Goal: Task Accomplishment & Management: Use online tool/utility

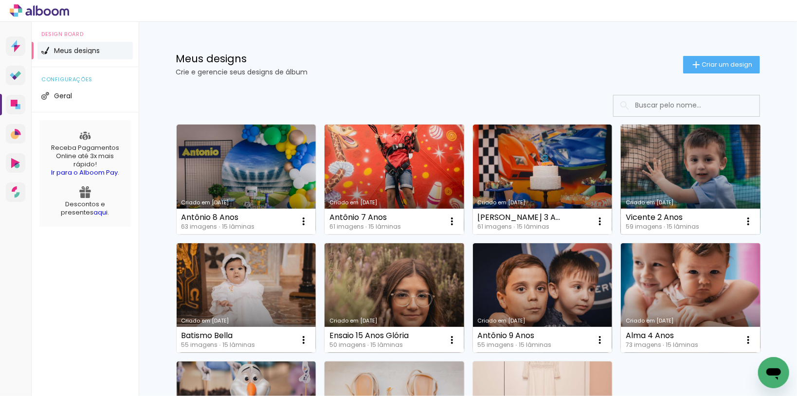
click at [701, 161] on link "Criado em [DATE]" at bounding box center [691, 180] width 140 height 110
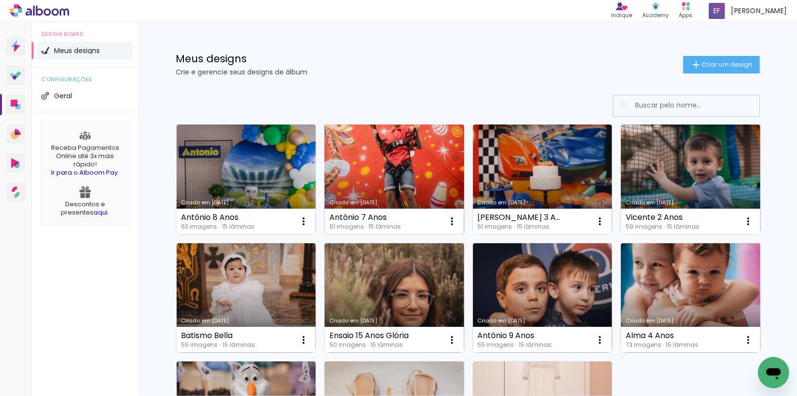
click at [403, 165] on link "Criado em [DATE]" at bounding box center [394, 180] width 140 height 110
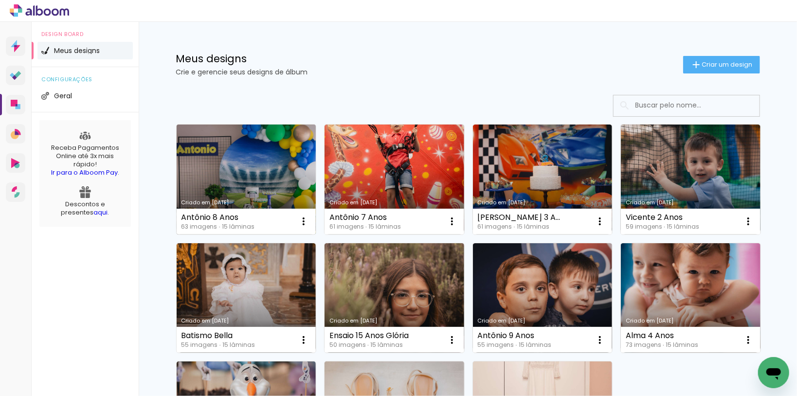
click at [238, 158] on link "Criado em [DATE]" at bounding box center [247, 180] width 140 height 110
